Goal: Ask a question

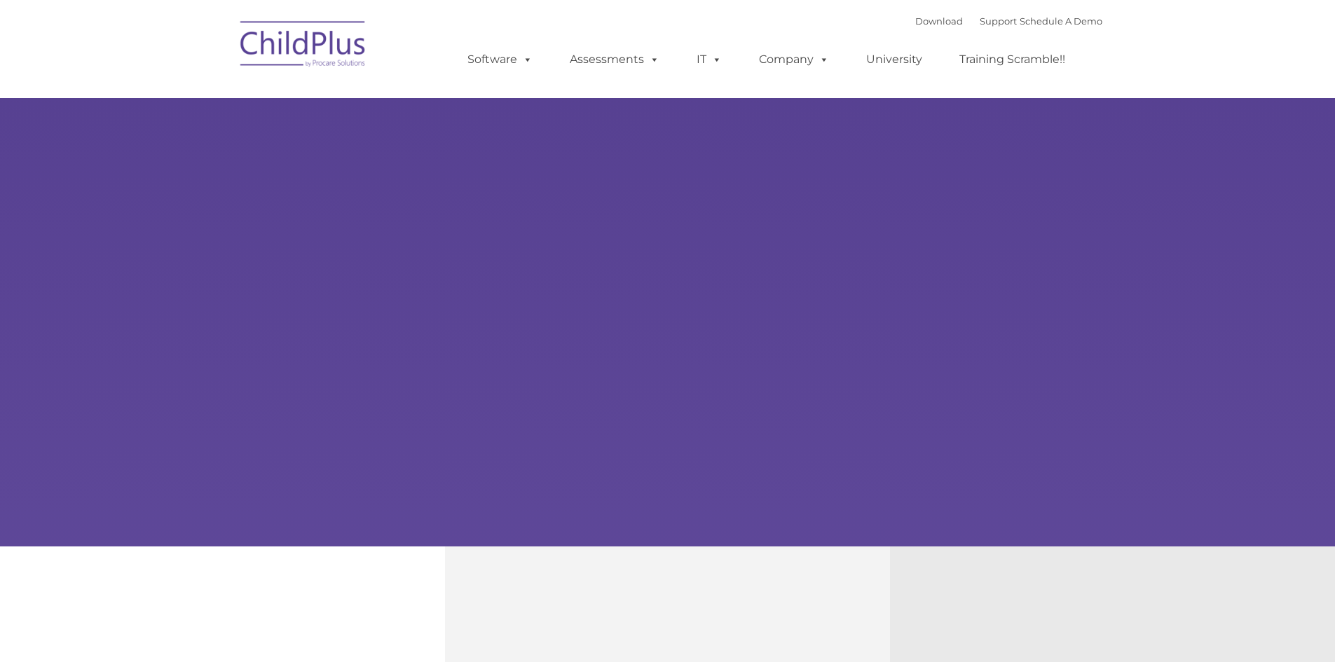
type input ""
select select "MEDIUM"
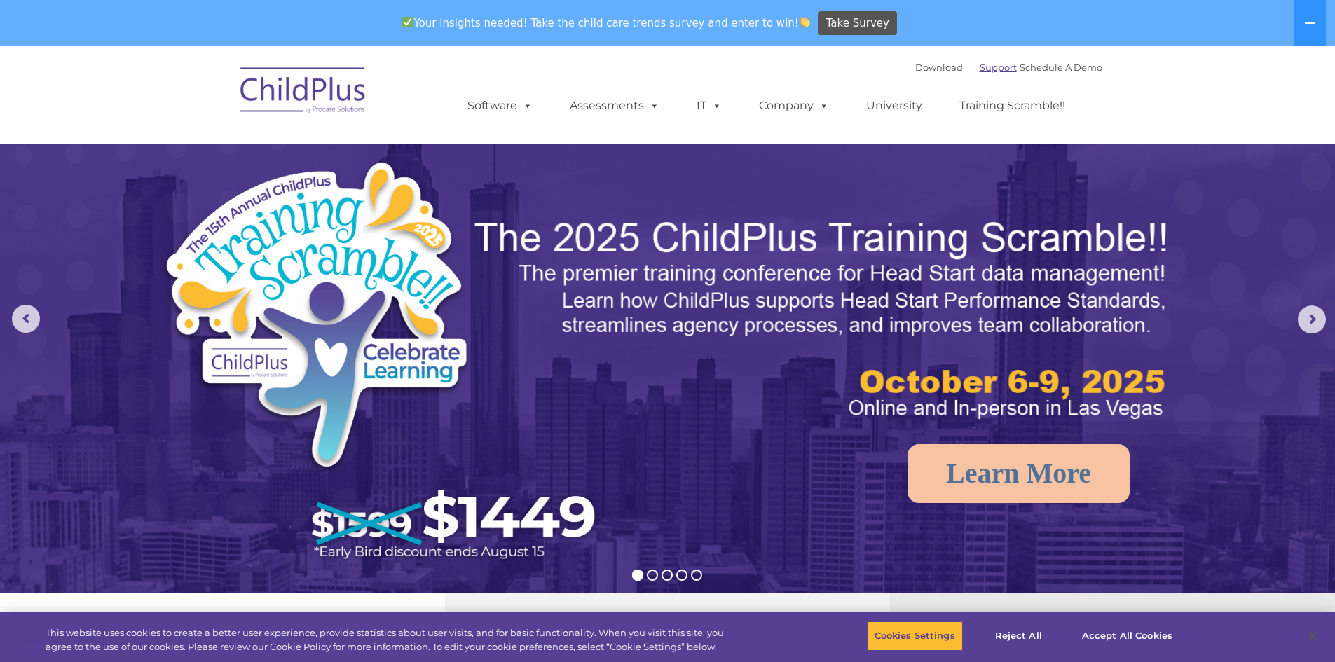
click at [983, 70] on link "Support" at bounding box center [998, 67] width 37 height 11
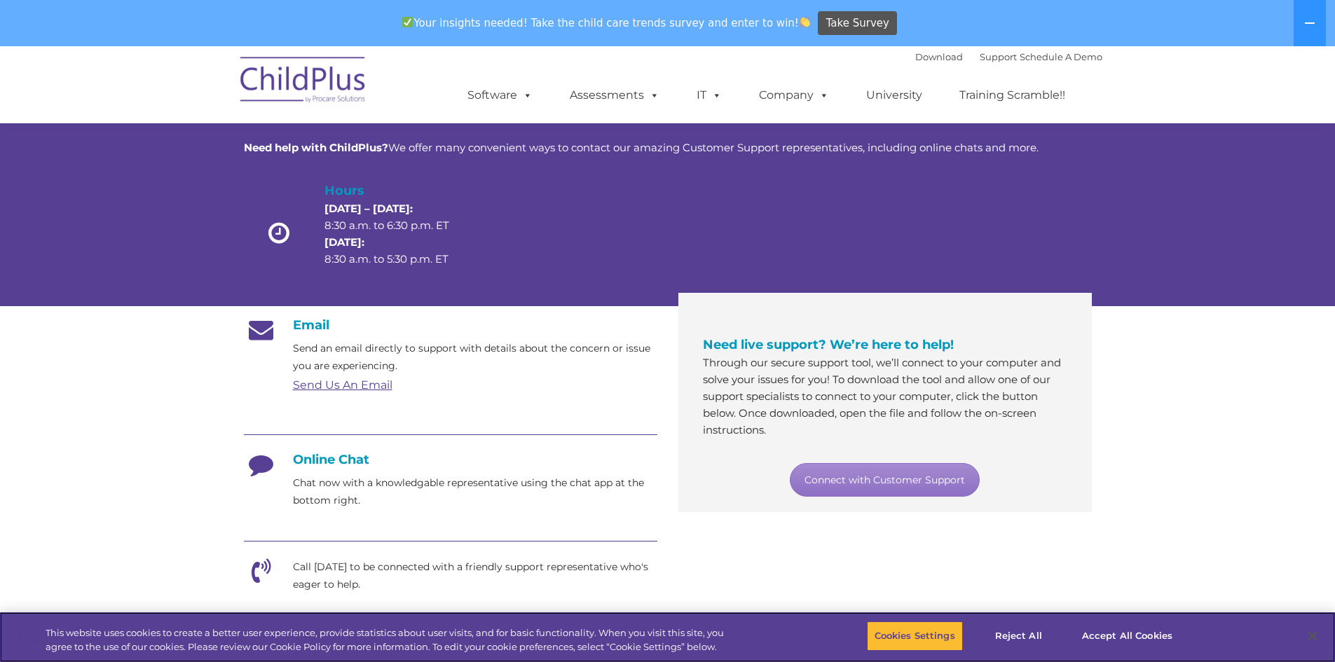
scroll to position [70, 0]
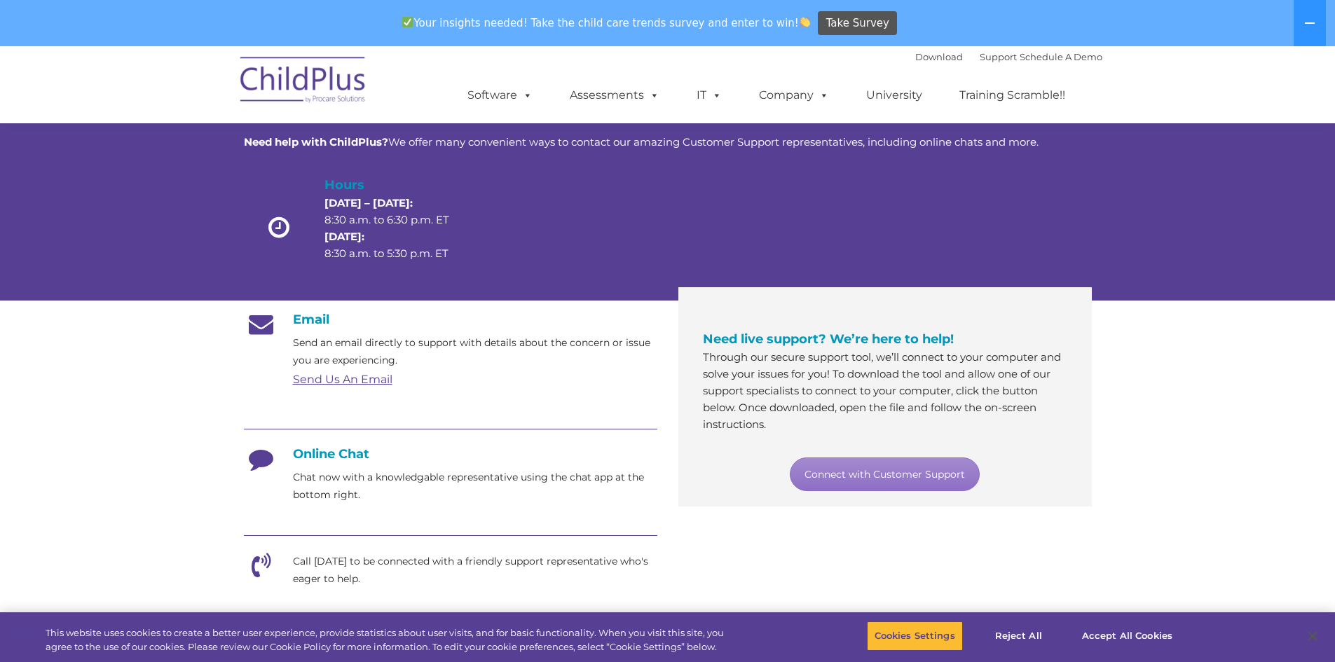
click at [308, 454] on h4 "Online Chat" at bounding box center [451, 454] width 414 height 15
click at [320, 507] on div "Email Send an email directly to support with details about the concern or issue…" at bounding box center [451, 579] width 414 height 535
click at [253, 461] on icon at bounding box center [261, 464] width 35 height 35
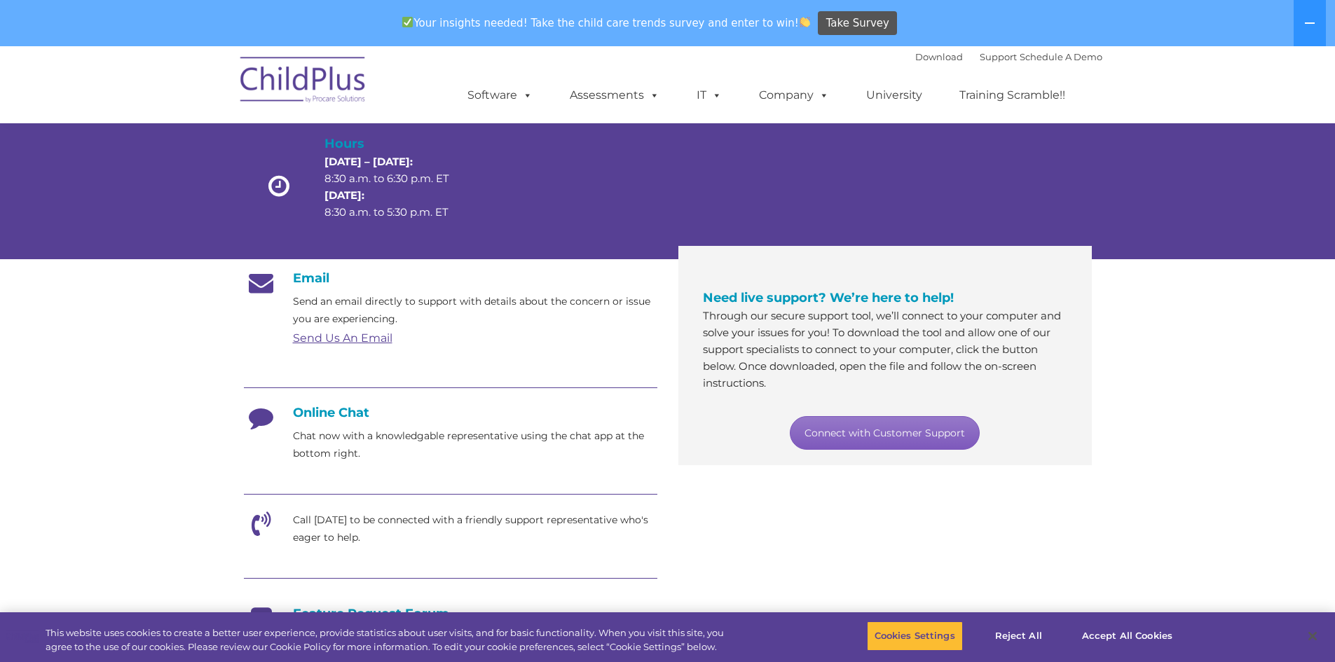
scroll to position [0, 0]
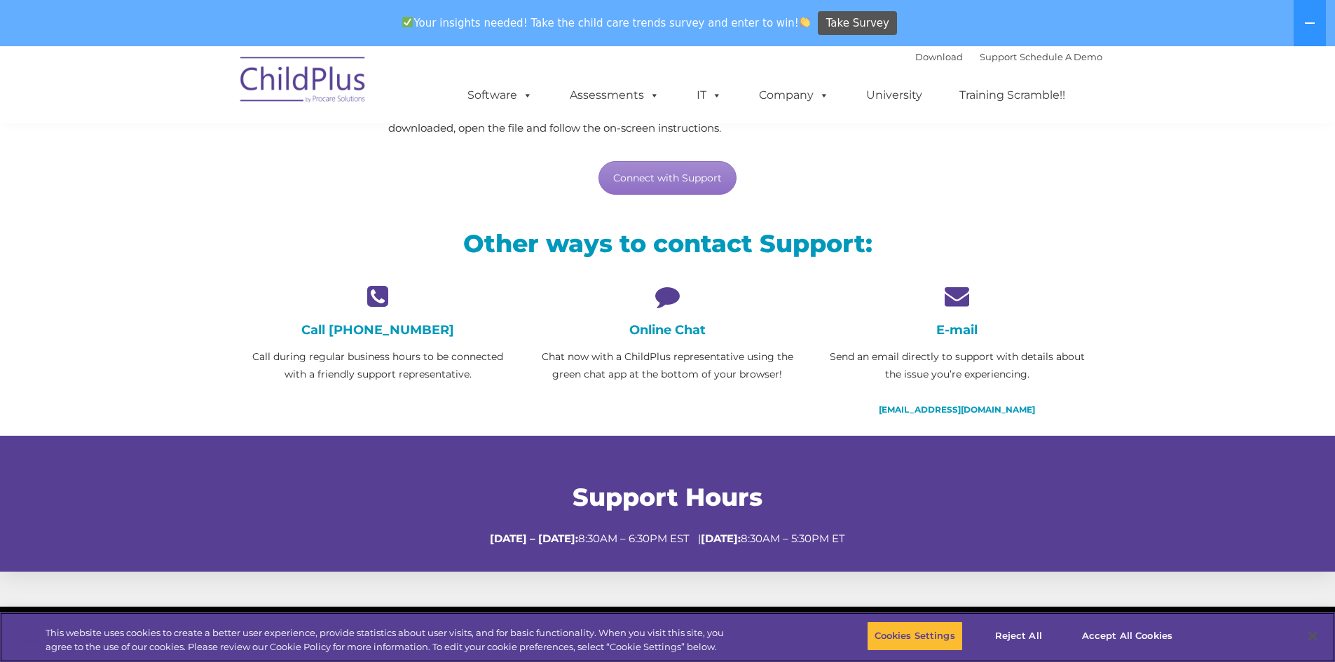
scroll to position [222, 0]
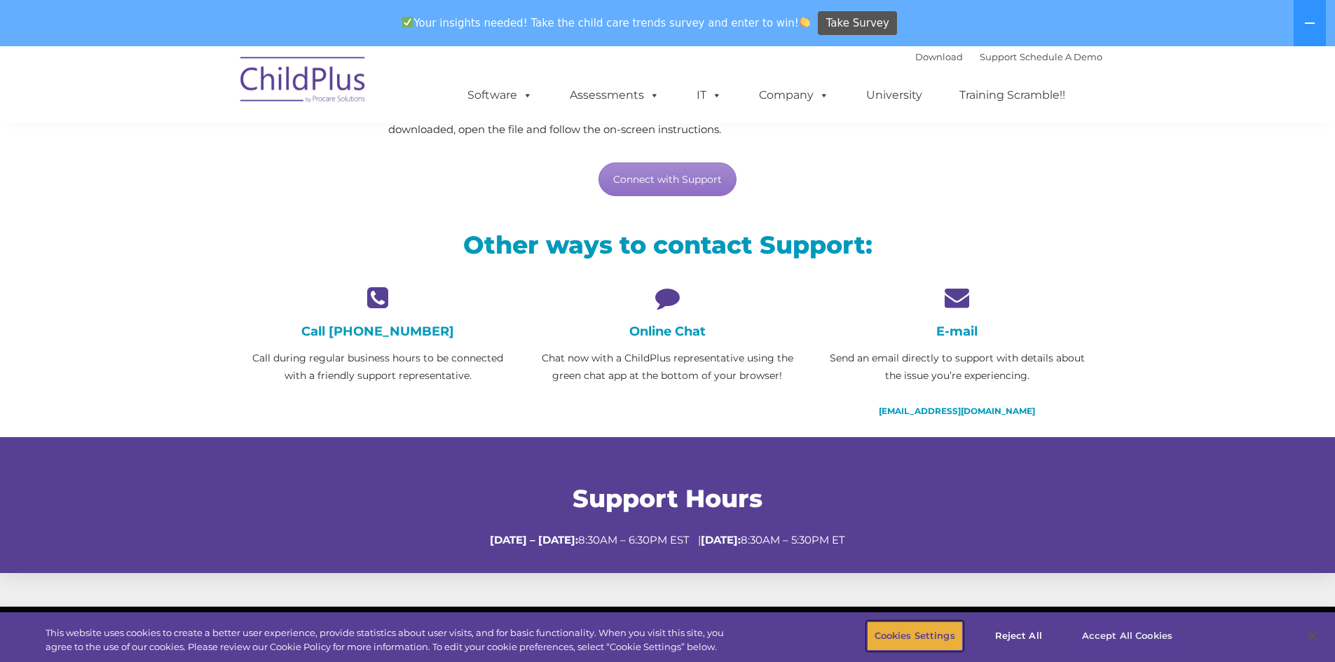
drag, startPoint x: 932, startPoint y: 639, endPoint x: 1129, endPoint y: 639, distance: 196.3
click at [1131, 645] on div "Cookies Settings Reject All Accept All Cookies" at bounding box center [1028, 638] width 322 height 50
click at [1125, 632] on button "Accept All Cookies" at bounding box center [1128, 636] width 106 height 29
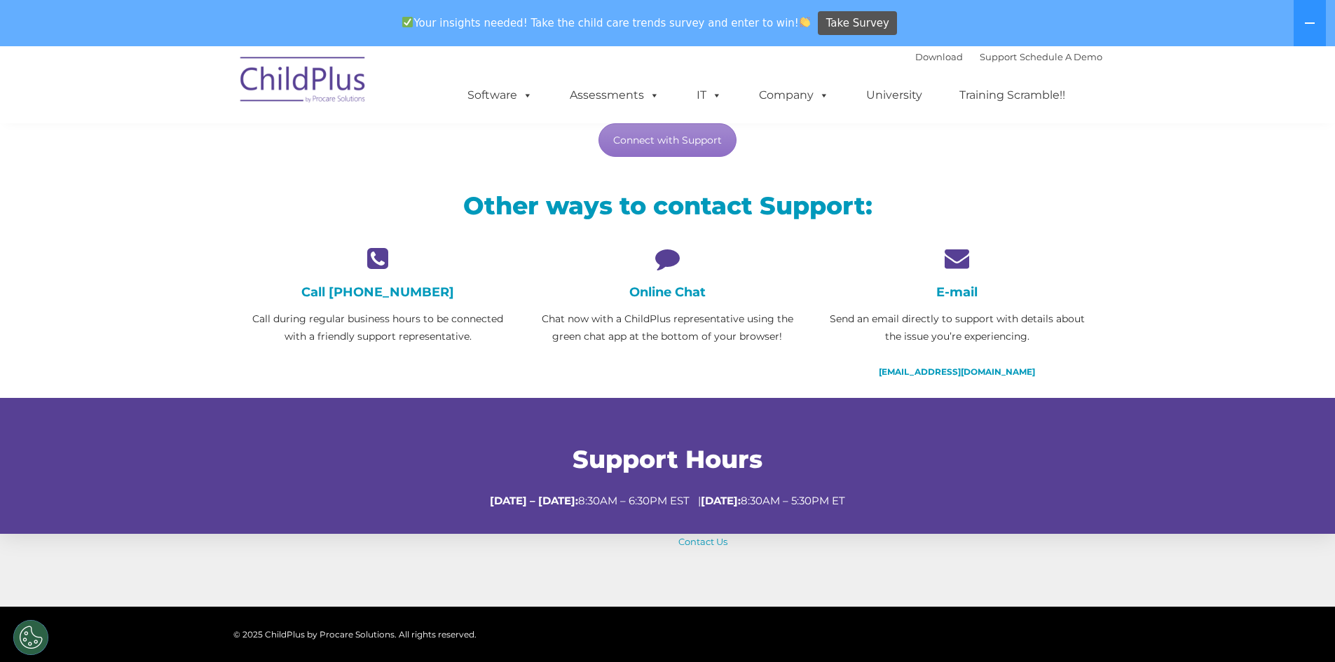
scroll to position [0, 0]
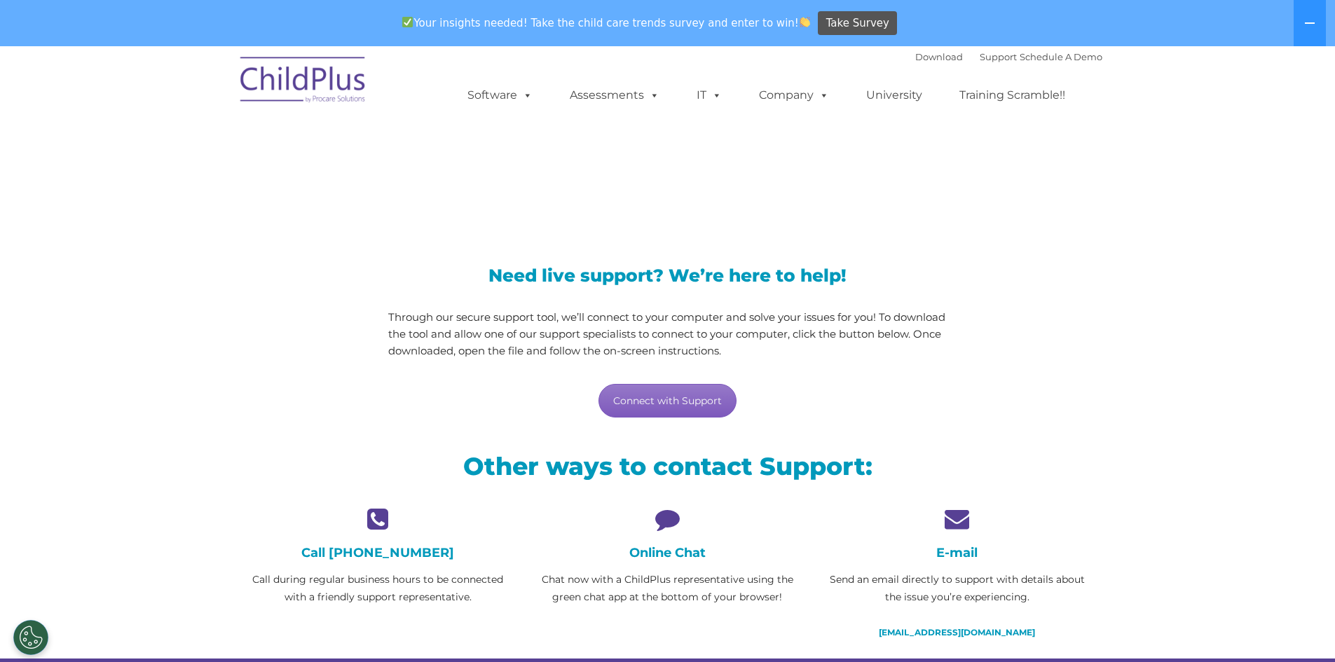
drag, startPoint x: 672, startPoint y: 409, endPoint x: 690, endPoint y: 397, distance: 21.4
click at [672, 409] on link "Connect with Support" at bounding box center [668, 401] width 138 height 34
click at [1053, 300] on div "Need live support? We’re here to help! Through our secure support tool, we’ll c…" at bounding box center [667, 329] width 869 height 208
